Goal: Transaction & Acquisition: Download file/media

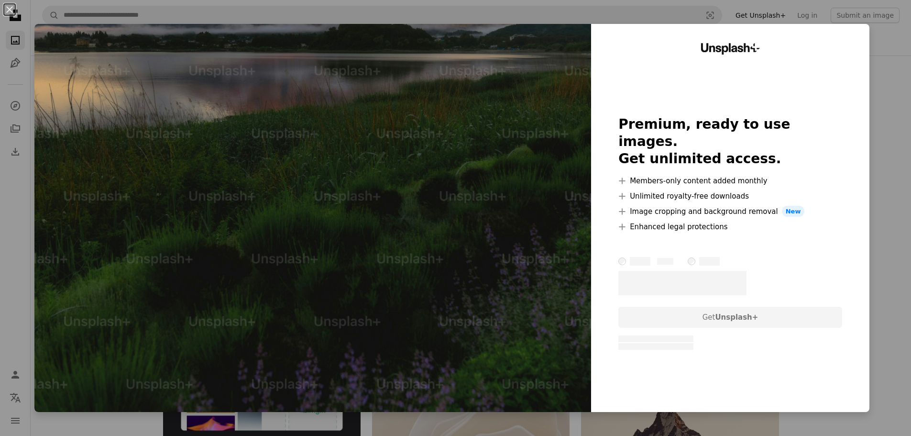
scroll to position [765, 0]
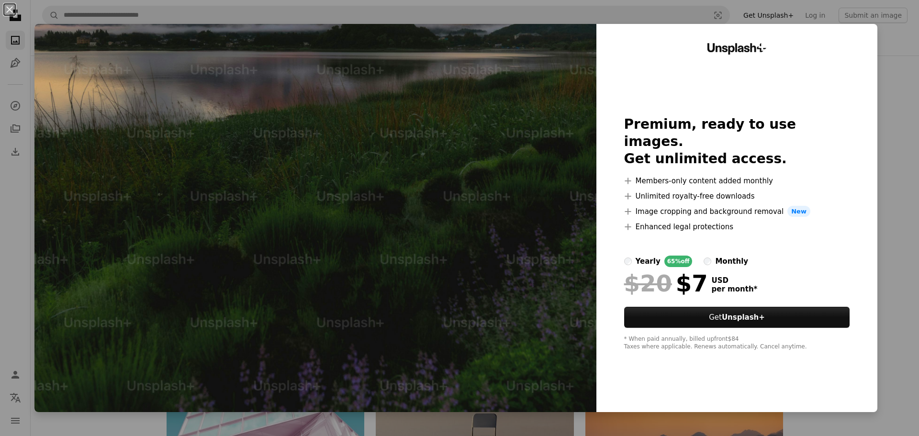
click at [890, 89] on div "An X shape Unsplash+ Premium, ready to use images. Get unlimited access. A plus…" at bounding box center [459, 218] width 919 height 436
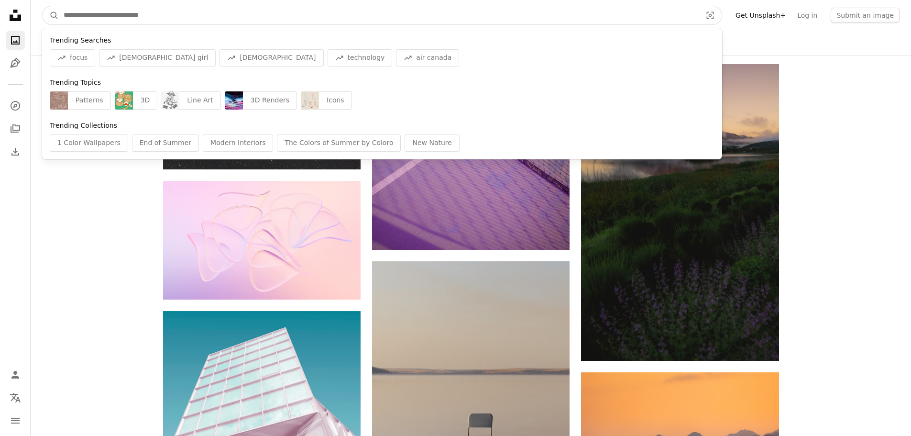
click at [161, 13] on input "Find visuals sitewide" at bounding box center [379, 15] width 640 height 18
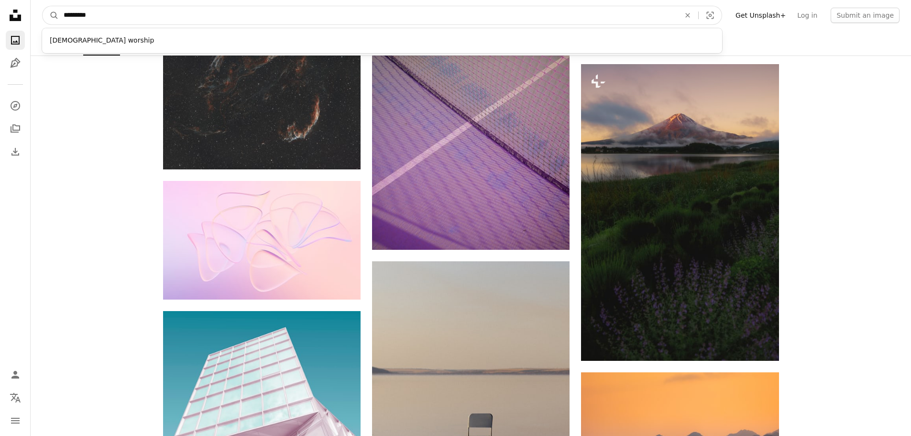
type input "*********"
click at [43, 6] on button "A magnifying glass" at bounding box center [51, 15] width 16 height 18
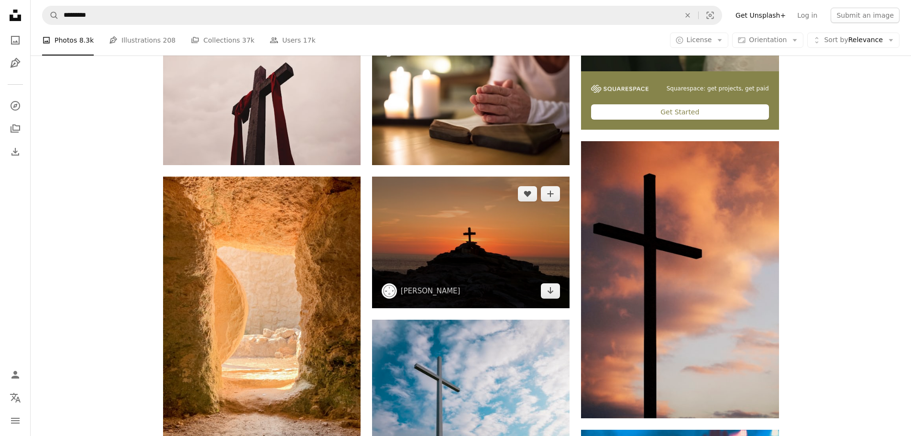
scroll to position [383, 0]
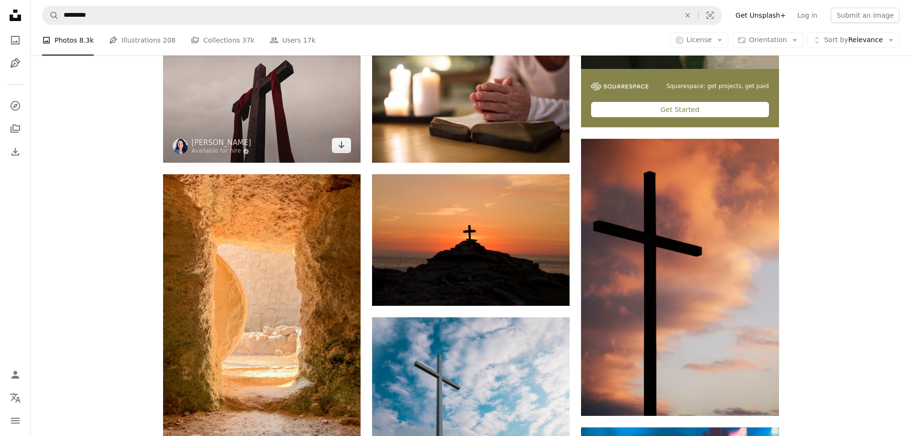
click at [299, 88] on img at bounding box center [262, 88] width 198 height 148
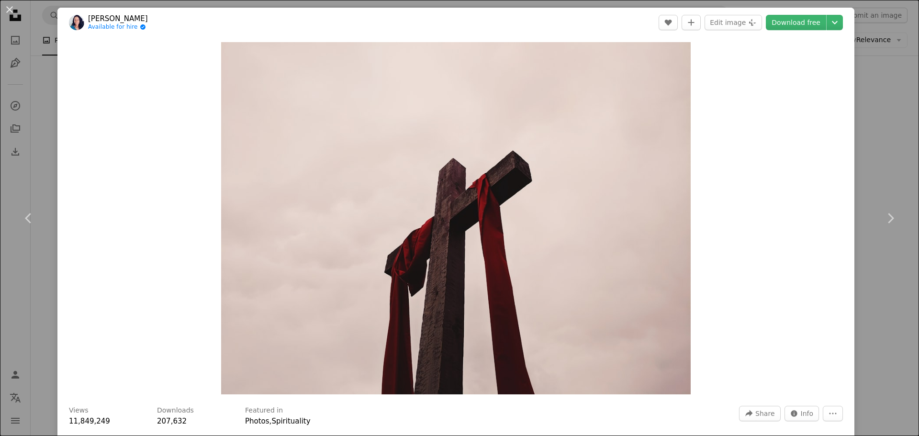
click at [894, 18] on div "An X shape Chevron left Chevron right [PERSON_NAME] Available for hire A checkm…" at bounding box center [459, 218] width 919 height 436
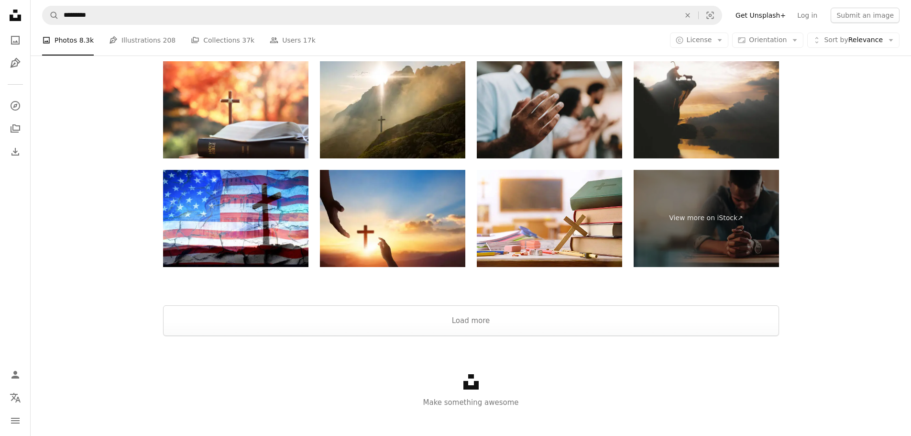
scroll to position [1857, 0]
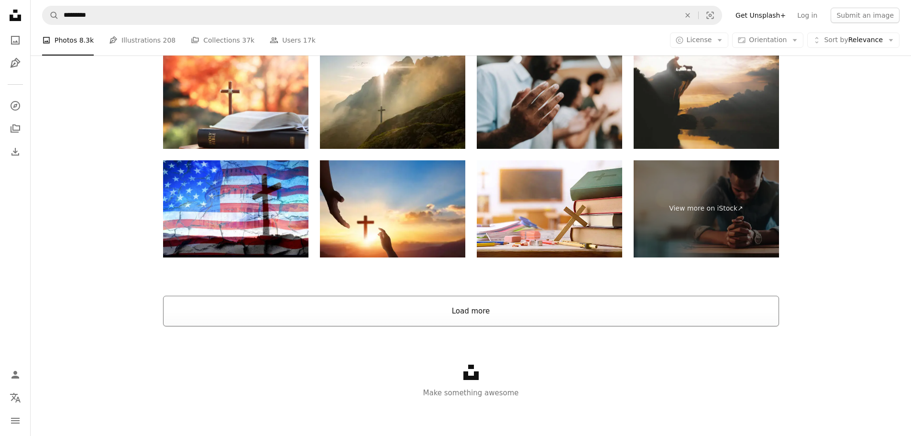
click at [476, 314] on button "Load more" at bounding box center [471, 311] width 616 height 31
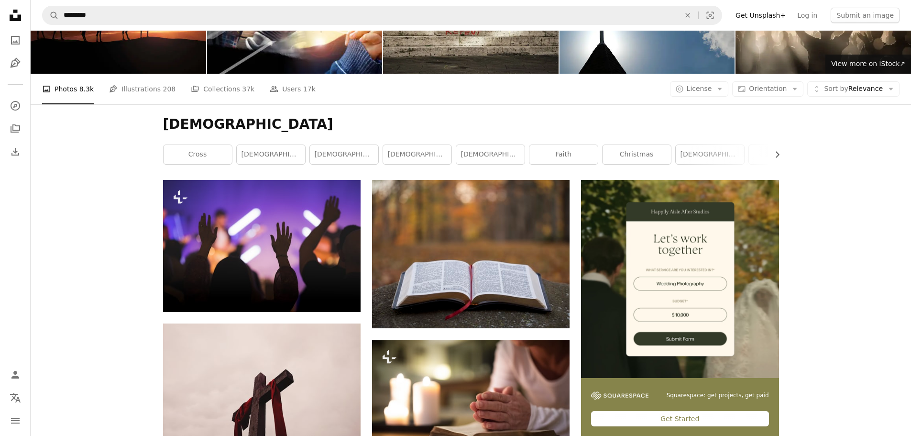
scroll to position [310, 0]
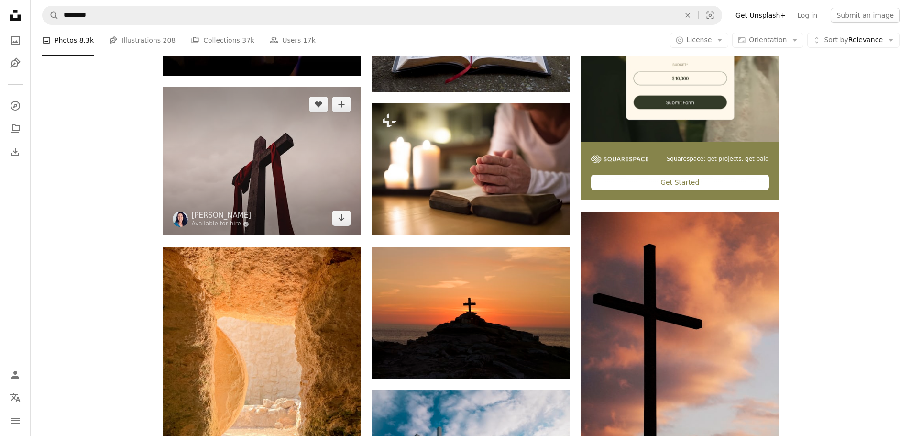
click at [279, 158] on img at bounding box center [262, 161] width 198 height 148
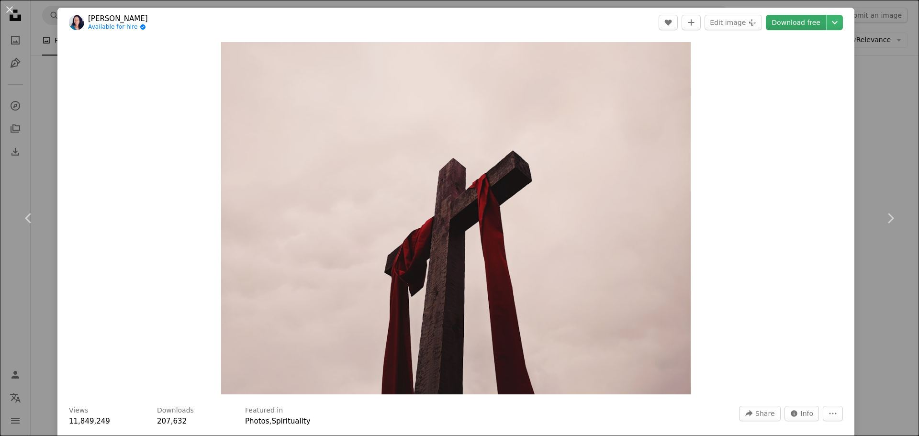
click at [810, 21] on link "Download free" at bounding box center [795, 22] width 60 height 15
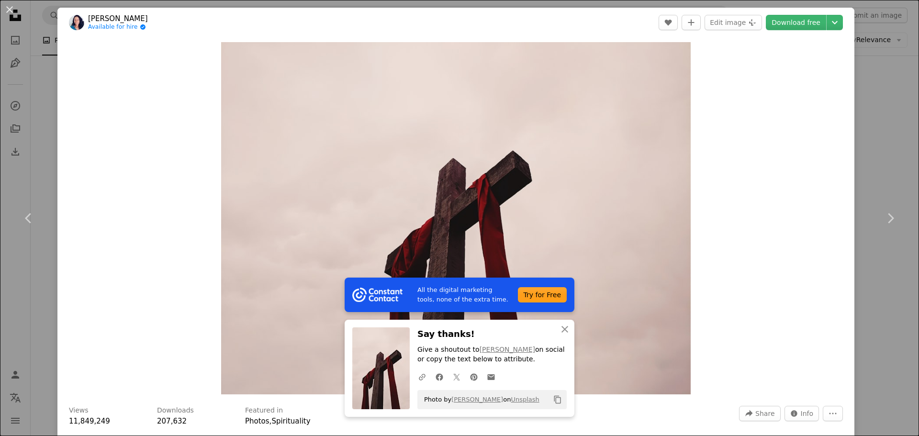
click at [870, 60] on div "An X shape Chevron left Chevron right All the digital marketing tools, none of …" at bounding box center [459, 218] width 919 height 436
